Goal: Task Accomplishment & Management: Manage account settings

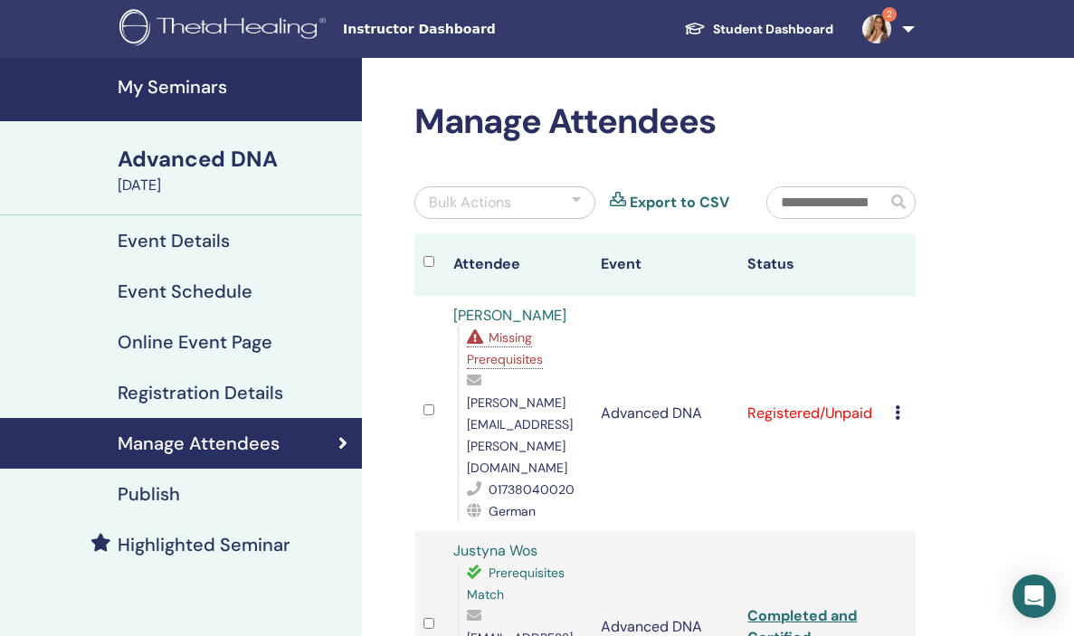
scroll to position [294, 0]
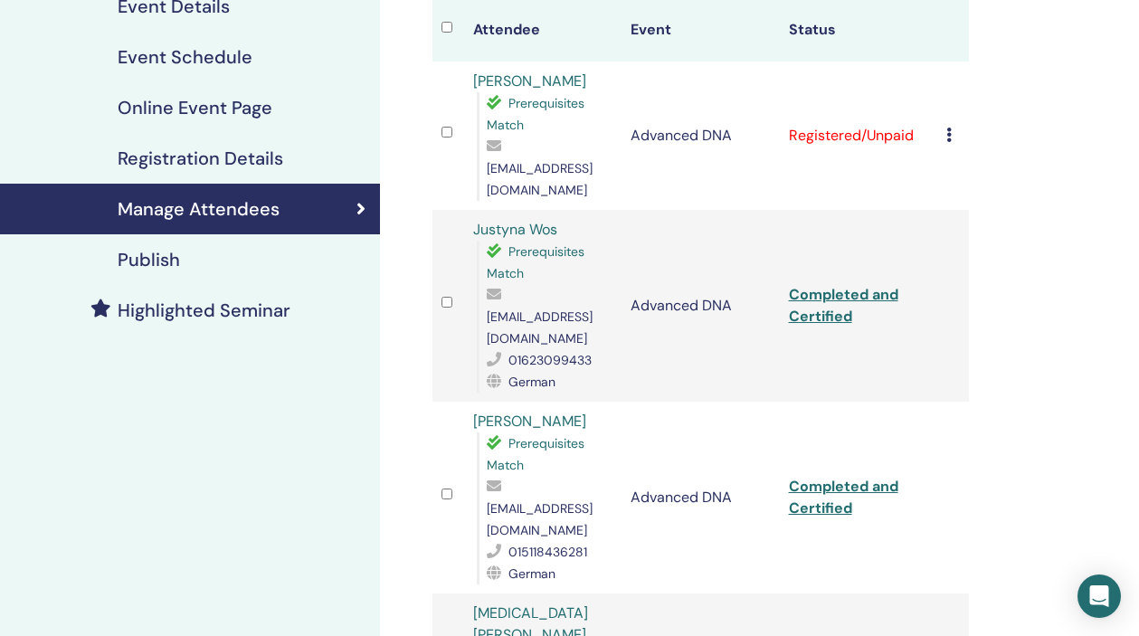
scroll to position [232, 0]
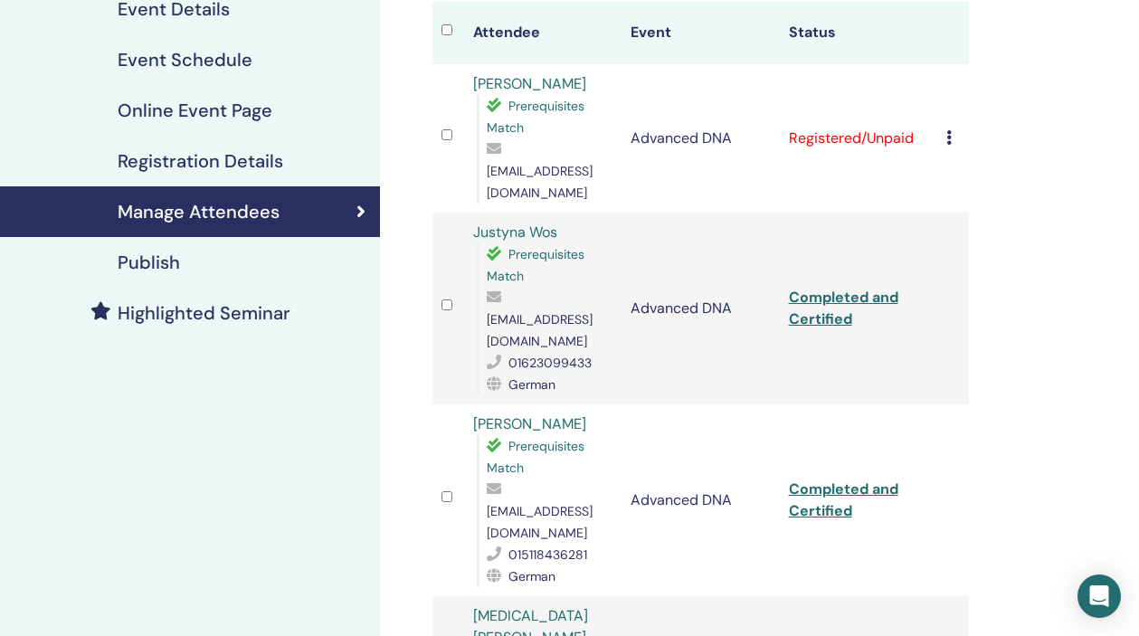
click at [951, 130] on icon at bounding box center [948, 137] width 5 height 14
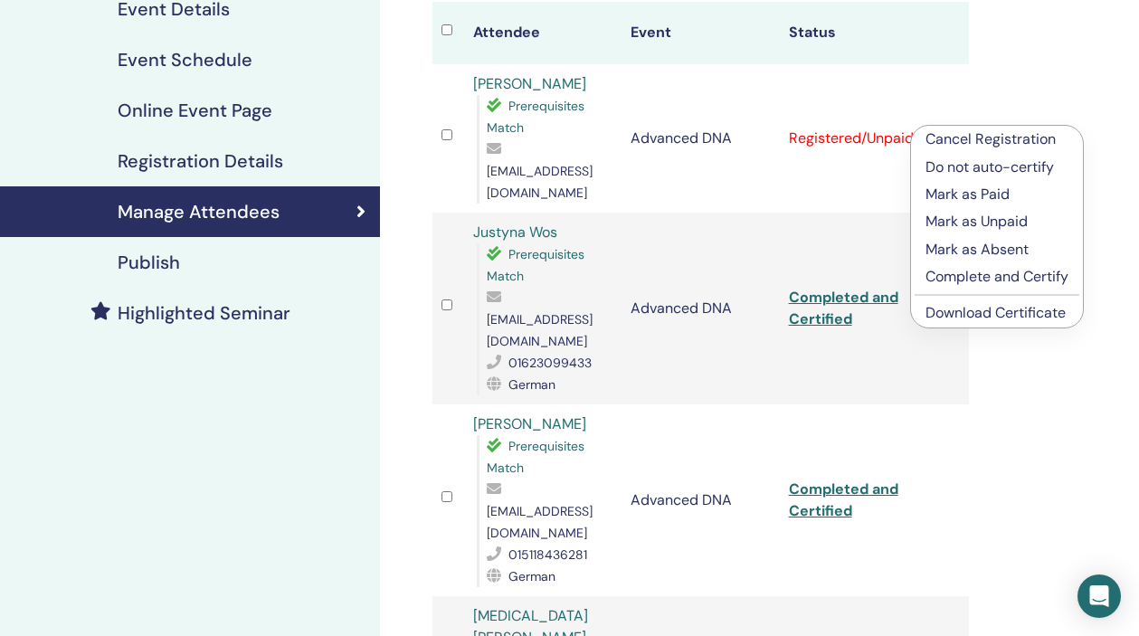
click at [982, 273] on p "Complete and Certify" at bounding box center [996, 277] width 143 height 22
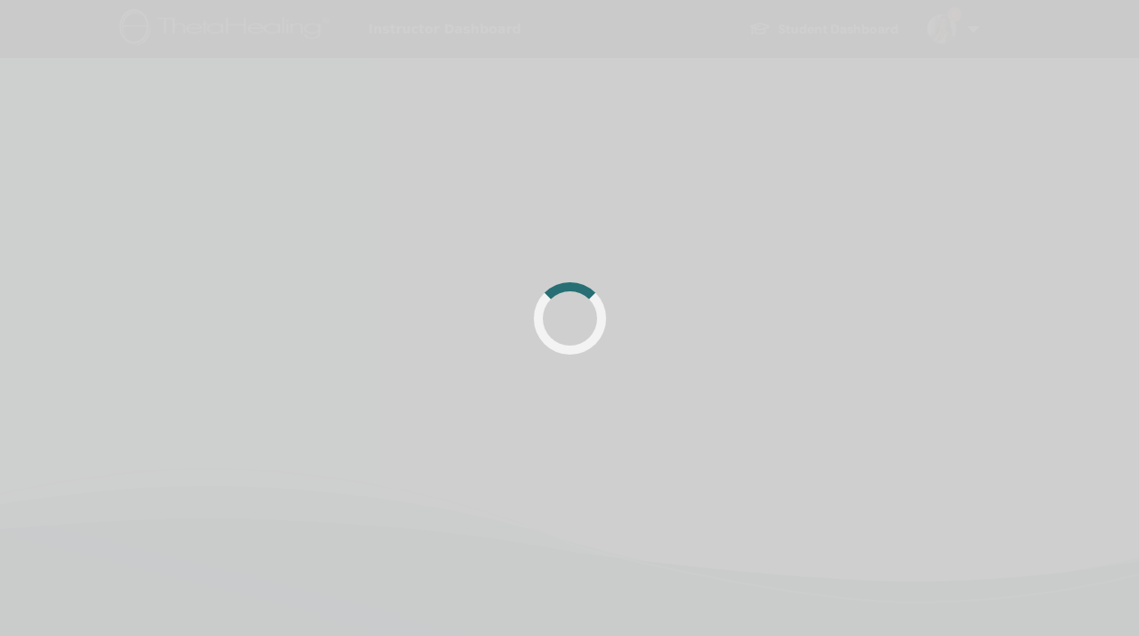
scroll to position [232, 0]
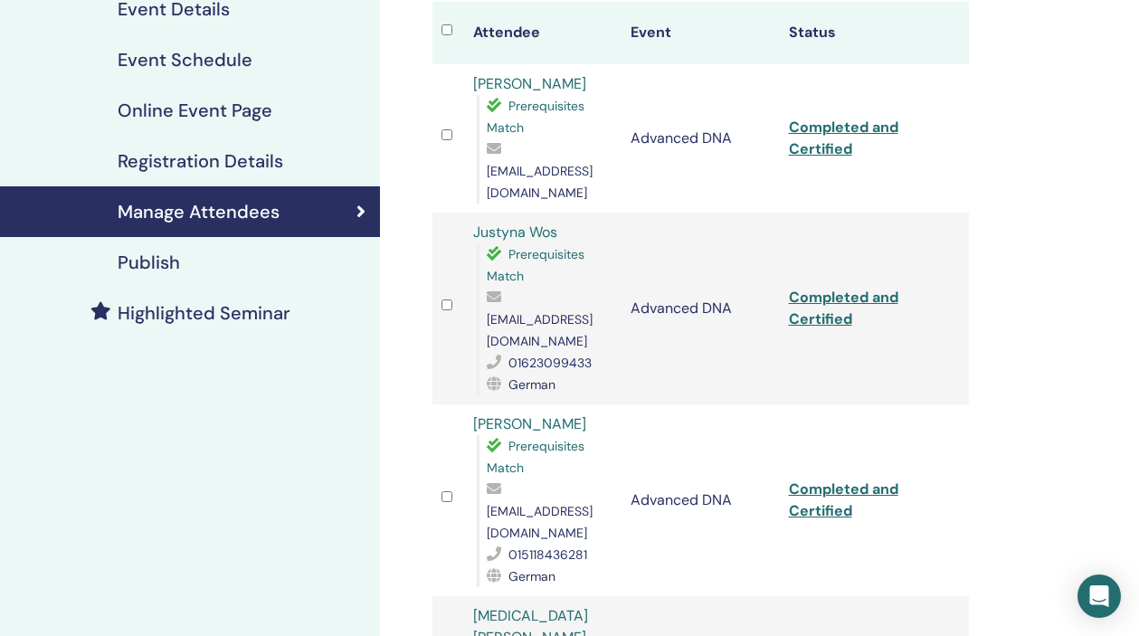
click at [861, 118] on link "Completed and Certified" at bounding box center [843, 138] width 109 height 41
drag, startPoint x: 631, startPoint y: 176, endPoint x: 487, endPoint y: 176, distance: 143.8
click at [487, 176] on span "praxis@kirstenzander.de" at bounding box center [540, 182] width 106 height 38
copy span "praxis@kirstenzander.de"
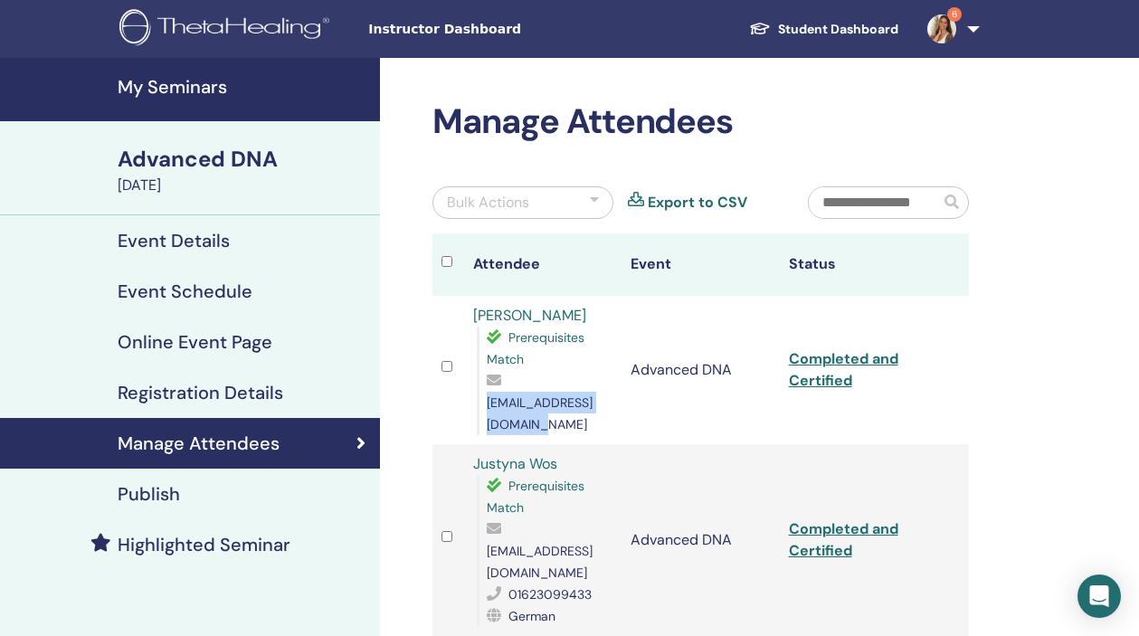
scroll to position [0, 0]
click at [178, 91] on h4 "My Seminars" at bounding box center [244, 87] width 252 height 22
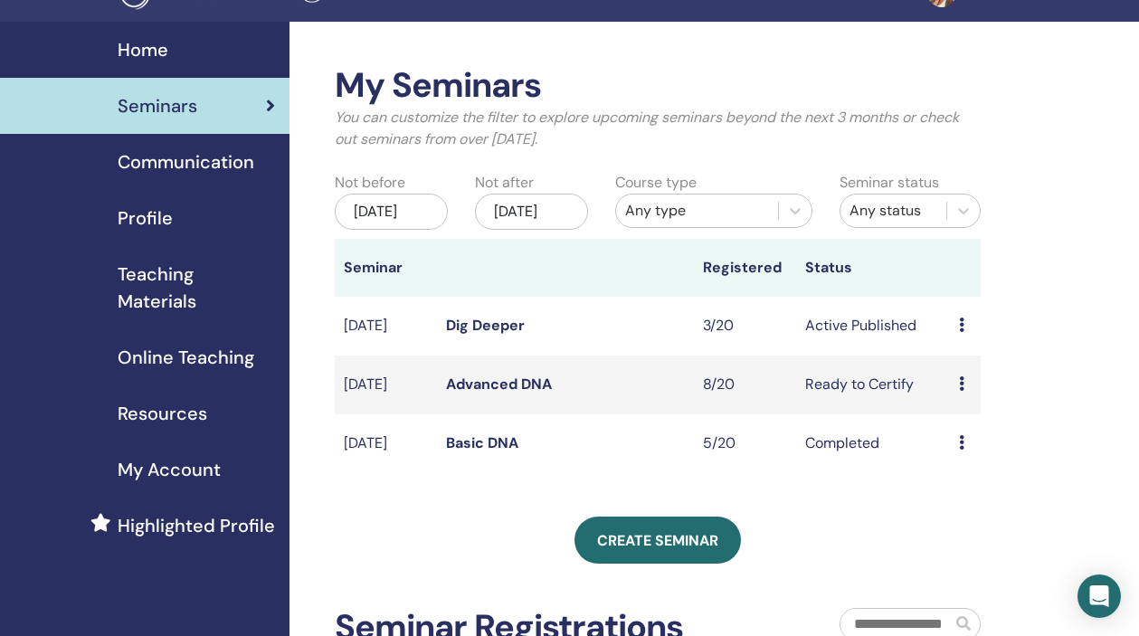
scroll to position [37, 0]
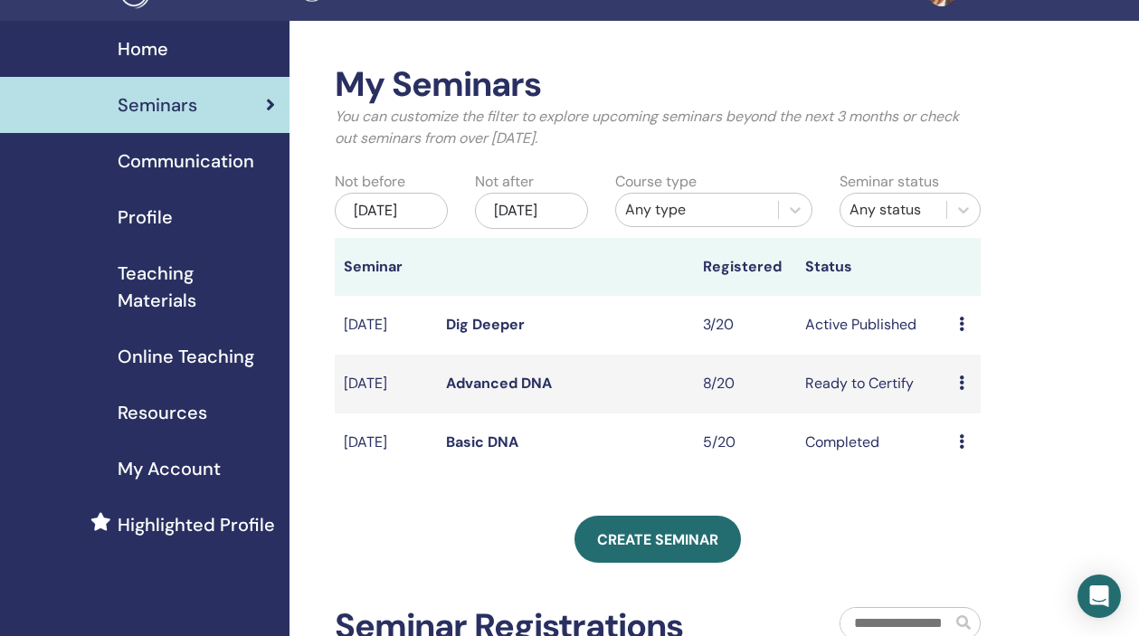
click at [900, 406] on td "Ready to Certify" at bounding box center [873, 384] width 154 height 59
click at [960, 390] on icon at bounding box center [961, 382] width 5 height 14
click at [914, 397] on td "Ready to Certify" at bounding box center [873, 384] width 154 height 59
click at [525, 393] on link "Advanced DNA" at bounding box center [499, 383] width 106 height 19
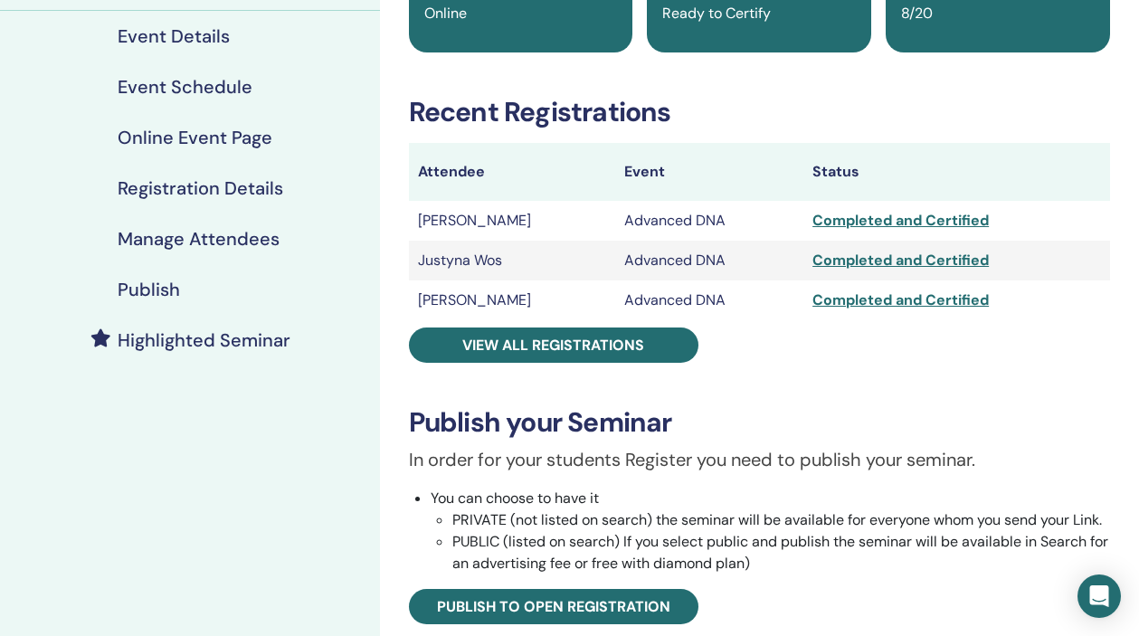
scroll to position [207, 0]
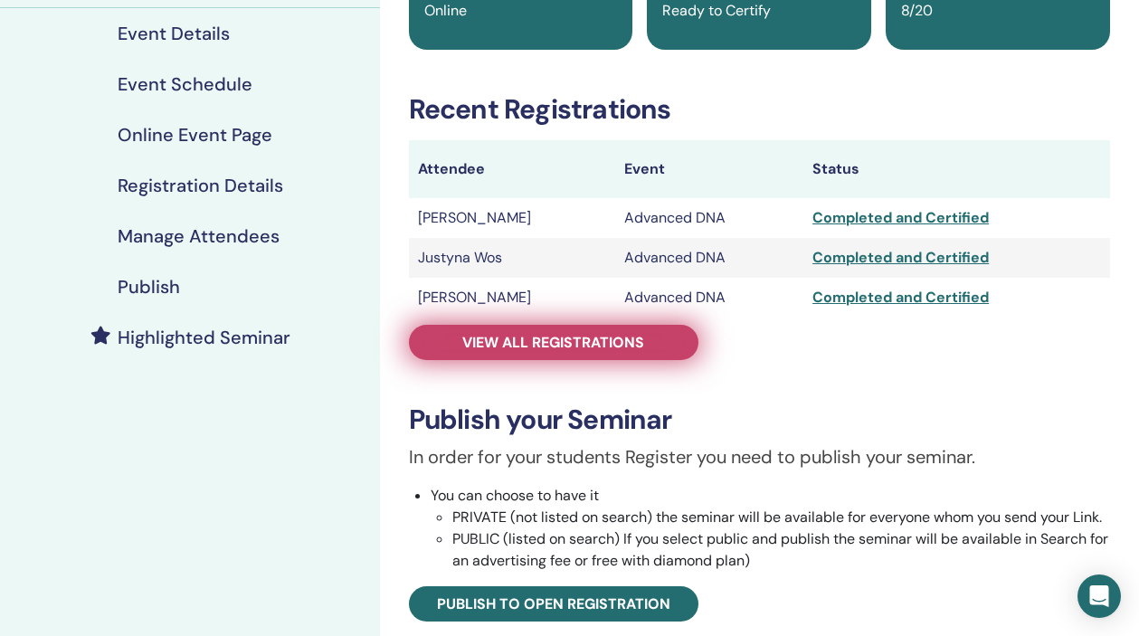
click at [631, 354] on link "View all registrations" at bounding box center [553, 342] width 289 height 35
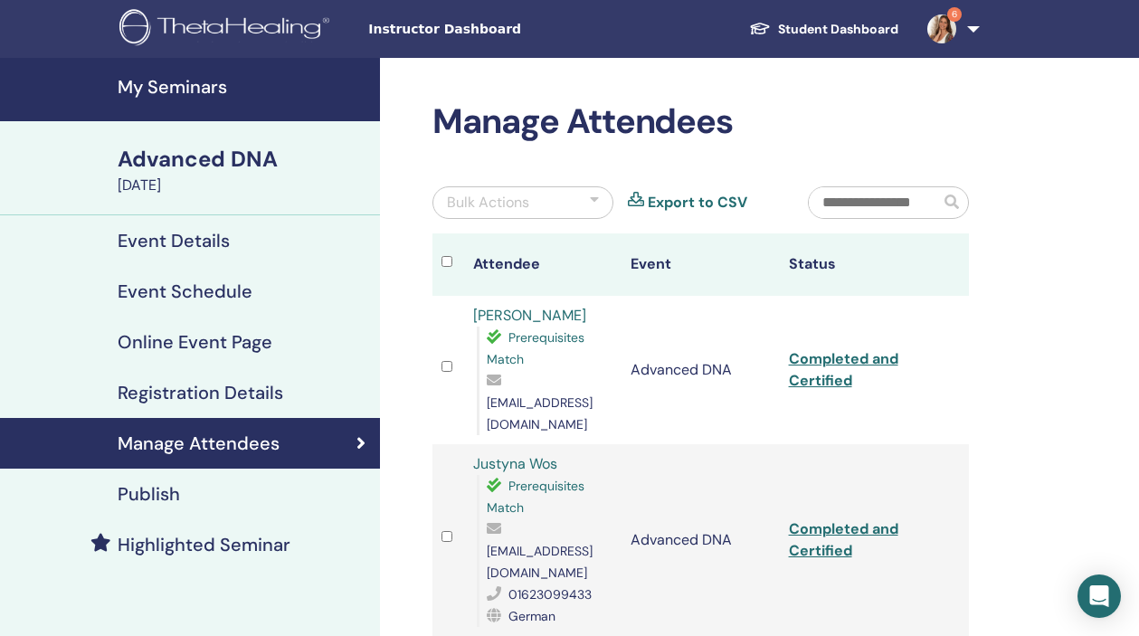
click at [199, 440] on h4 "Manage Attendees" at bounding box center [199, 443] width 162 height 22
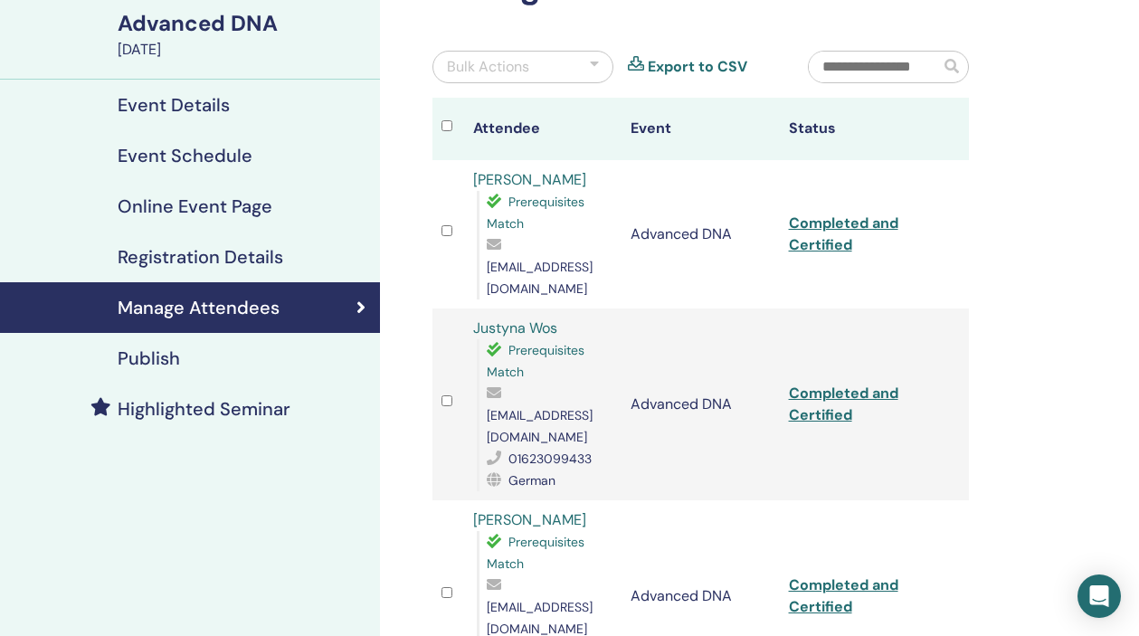
scroll to position [142, 0]
